Goal: Check status: Check status

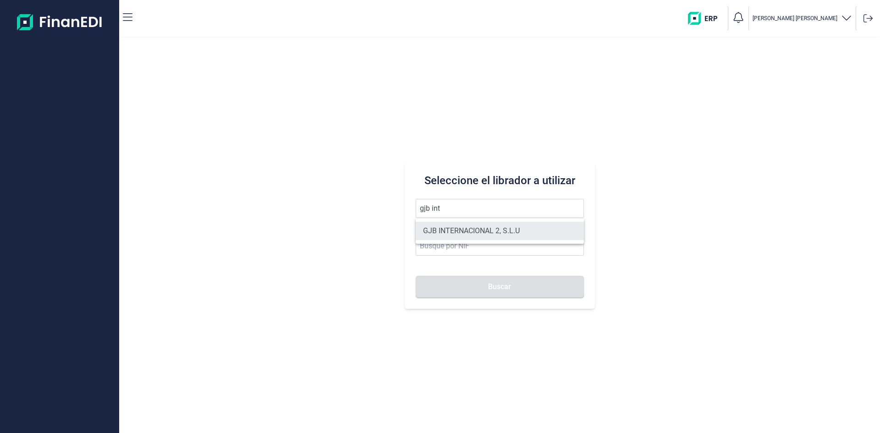
click at [487, 226] on li "GJB INTERNACIONAL 2, S.L.U" at bounding box center [500, 231] width 168 height 18
type input "GJB INTERNACIONAL 2, S.L.U"
type input "B05482971"
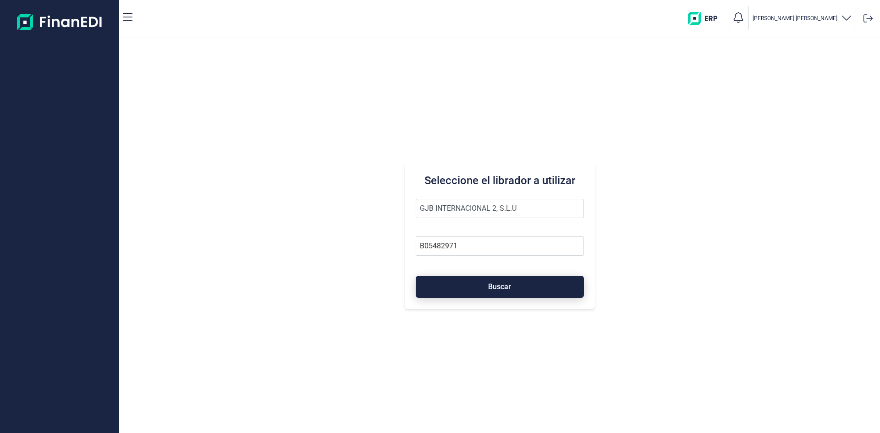
click at [498, 285] on span "Buscar" at bounding box center [499, 286] width 23 height 7
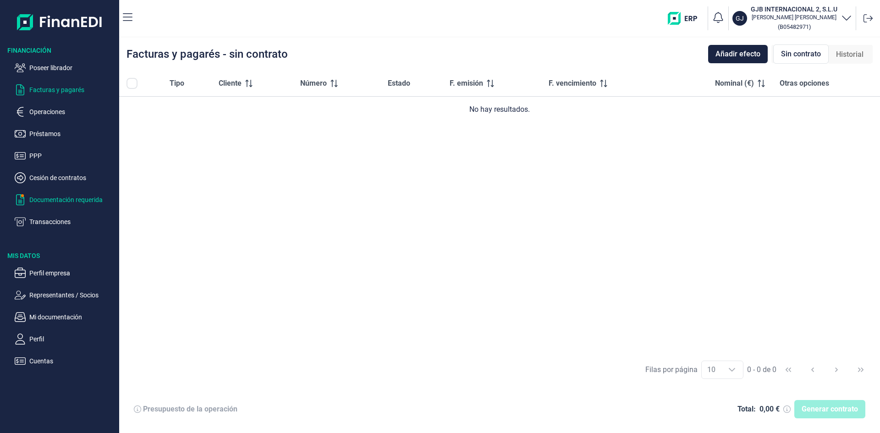
click at [97, 198] on p "Documentación requerida" at bounding box center [72, 199] width 86 height 11
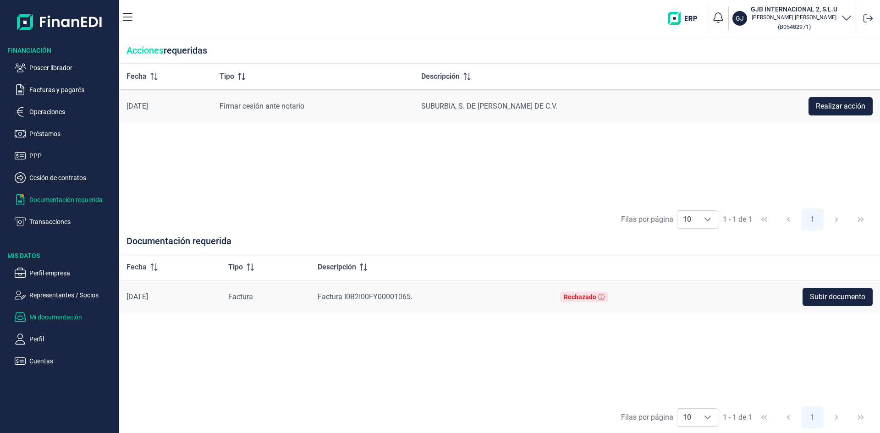
click at [72, 315] on p "Mi documentación" at bounding box center [72, 317] width 86 height 11
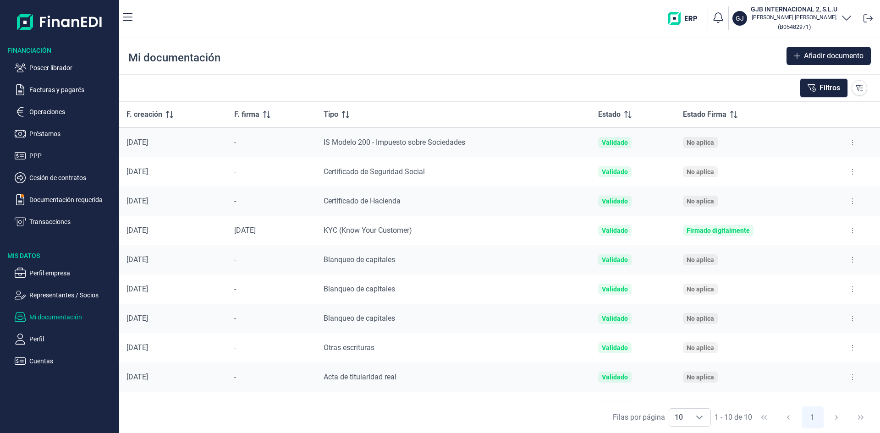
click at [847, 202] on button at bounding box center [852, 201] width 16 height 15
click at [816, 225] on li "Ver documento" at bounding box center [805, 224] width 104 height 16
click at [792, 223] on span "Ver documento" at bounding box center [793, 224] width 44 height 9
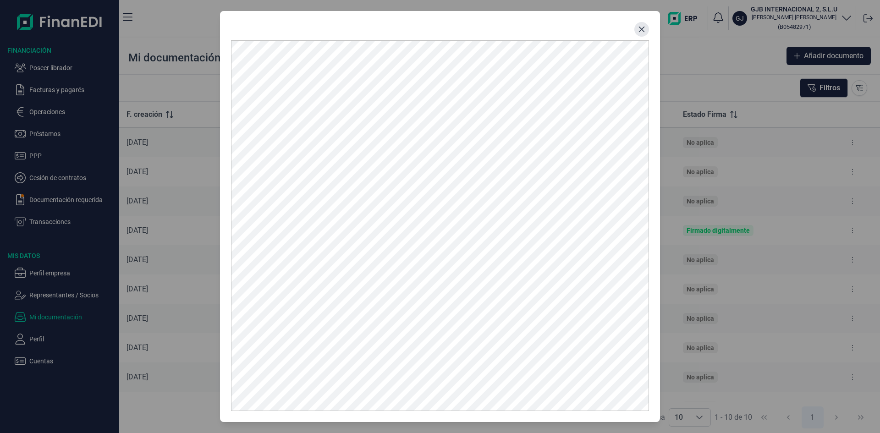
click at [642, 25] on button "Close" at bounding box center [641, 29] width 15 height 15
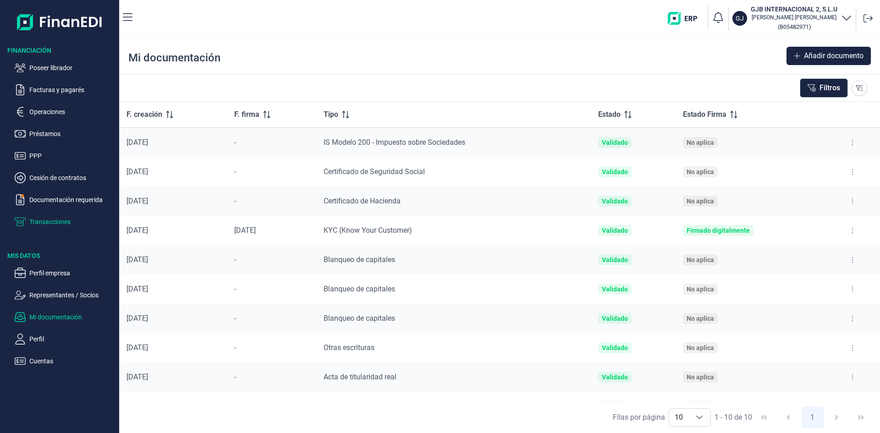
click at [57, 223] on p "Transacciones" at bounding box center [72, 221] width 86 height 11
